Goal: Navigation & Orientation: Find specific page/section

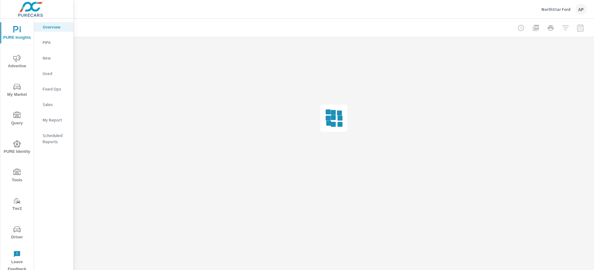
click at [556, 11] on p "NorthStar Ford" at bounding box center [556, 10] width 29 height 6
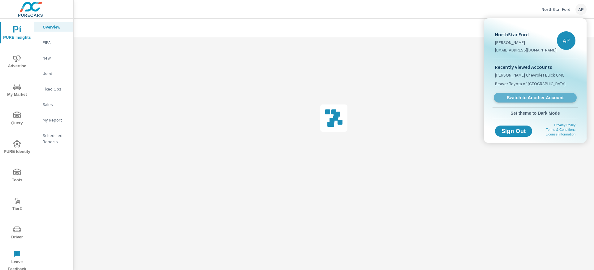
click at [532, 97] on span "Switch to Another Account" at bounding box center [536, 98] width 76 height 6
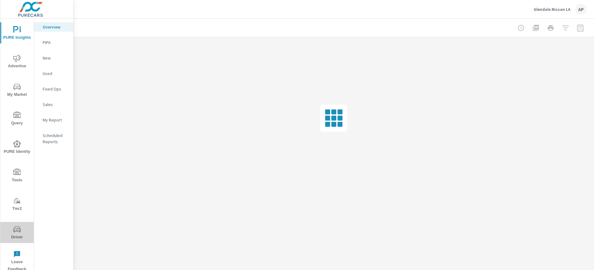
click at [17, 242] on button "Driver" at bounding box center [16, 232] width 33 height 21
